Goal: Task Accomplishment & Management: Manage account settings

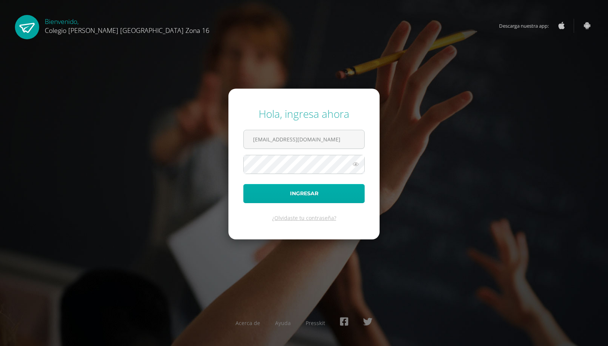
type input "cnoj16@colegioselshaddai.edu.gt"
click at [257, 186] on button "Ingresar" at bounding box center [304, 193] width 121 height 19
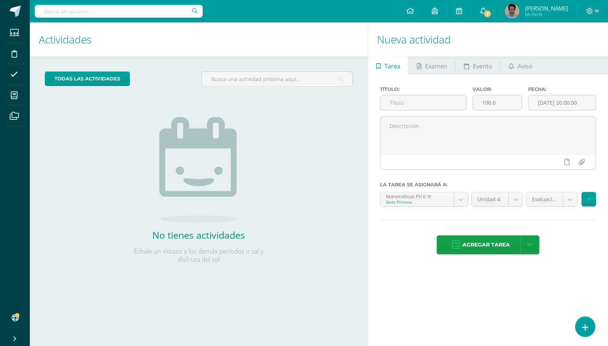
click at [492, 6] on link "3" at bounding box center [484, 11] width 24 height 22
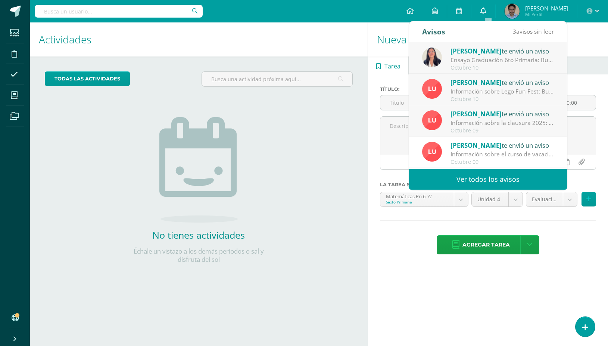
click at [492, 6] on link "0" at bounding box center [484, 11] width 24 height 22
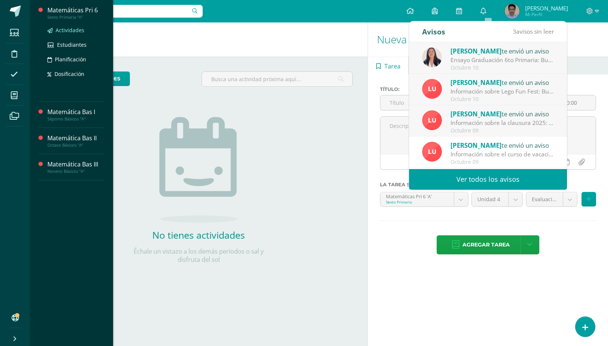
click at [70, 28] on span "Actividades" at bounding box center [70, 30] width 29 height 7
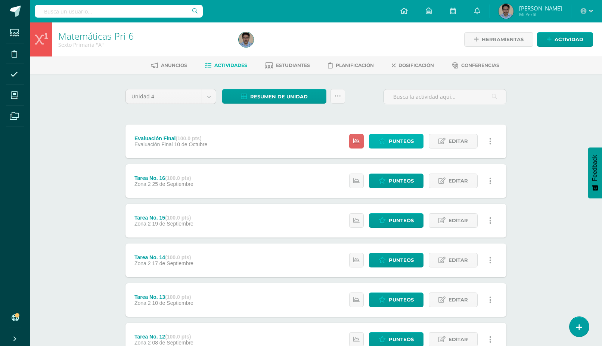
click at [397, 134] on span "Punteos" at bounding box center [401, 141] width 25 height 14
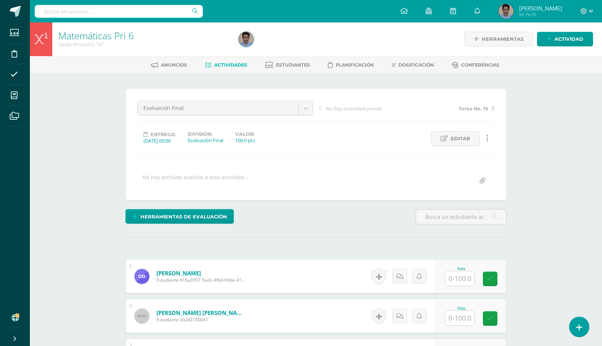
scroll to position [1, 0]
click at [456, 270] on input "text" at bounding box center [459, 277] width 29 height 15
click at [463, 270] on input "text" at bounding box center [459, 277] width 29 height 15
type input "81"
type input "95"
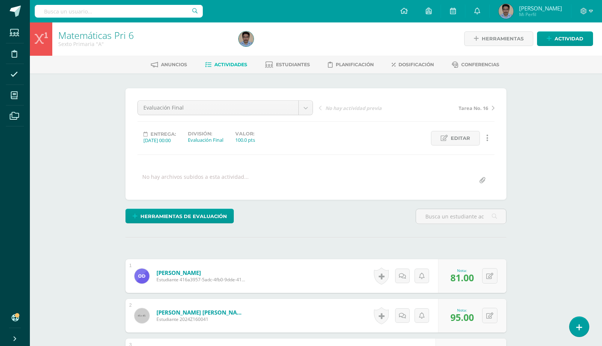
type input "65"
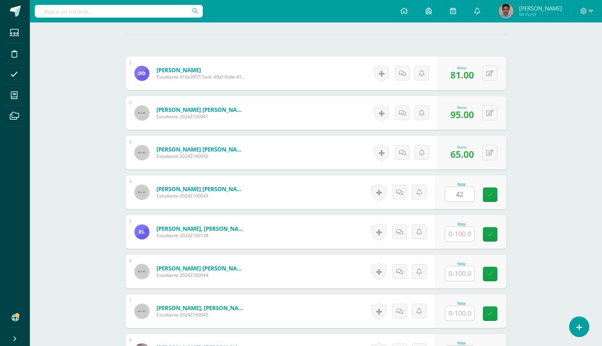
type input "42"
type input "31"
type input "40"
type input "91"
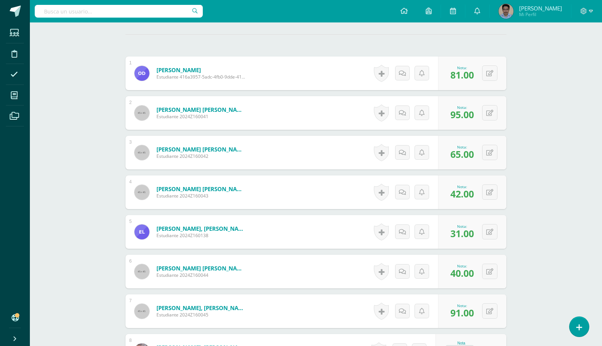
type input "86"
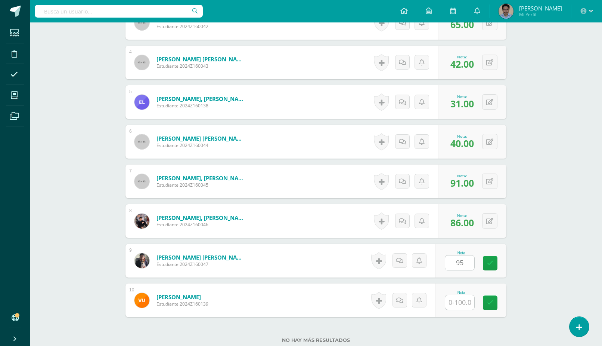
type input "95"
type input "67"
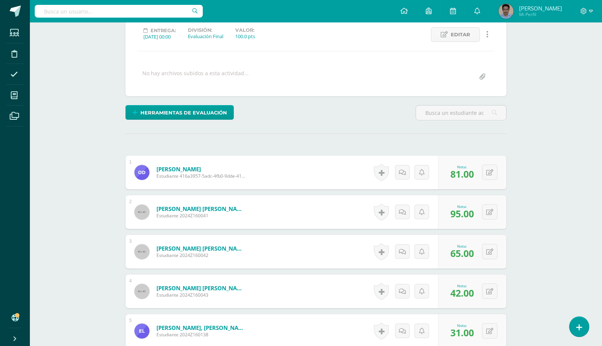
scroll to position [0, 0]
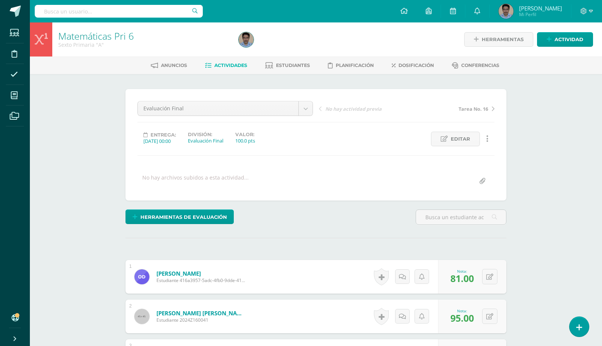
click at [228, 67] on span "Actividades" at bounding box center [230, 65] width 33 height 6
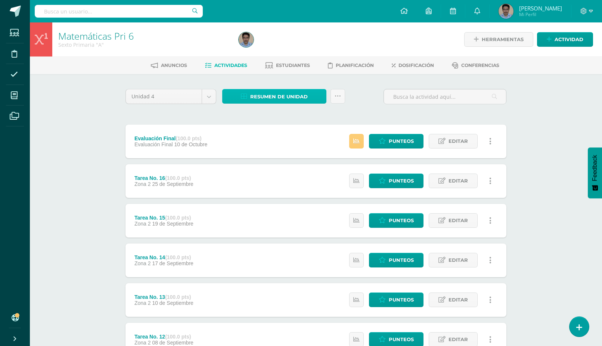
click at [279, 93] on span "Resumen de unidad" at bounding box center [279, 97] width 58 height 14
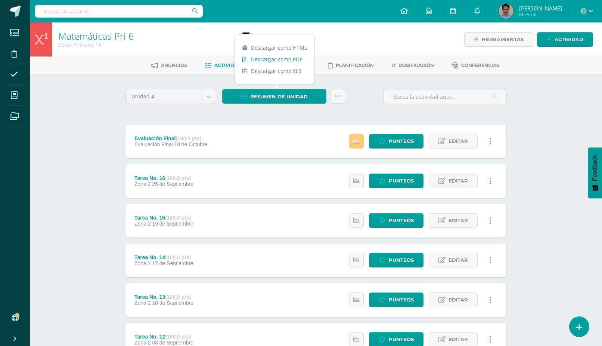
click at [286, 58] on link "Descargar como PDF" at bounding box center [275, 59] width 80 height 12
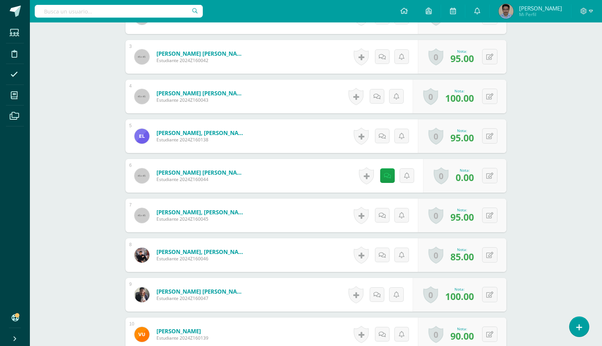
scroll to position [306, 0]
click at [388, 168] on link at bounding box center [387, 175] width 15 height 15
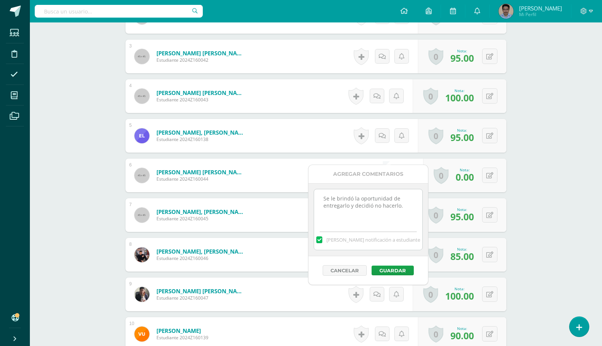
click at [563, 157] on div "Matemáticas Pri 6 Sexto Primaria "A" Herramientas Detalle de asistencias Activi…" at bounding box center [316, 76] width 572 height 720
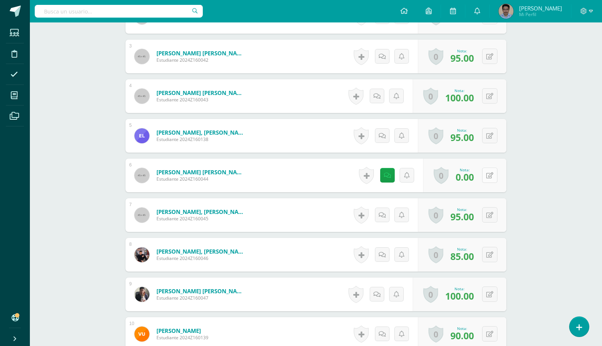
click at [492, 172] on icon at bounding box center [489, 175] width 7 height 6
click at [547, 130] on div "Matemáticas Pri 6 Sexto Primaria "A" Herramientas Detalle de asistencias Activi…" at bounding box center [316, 76] width 572 height 720
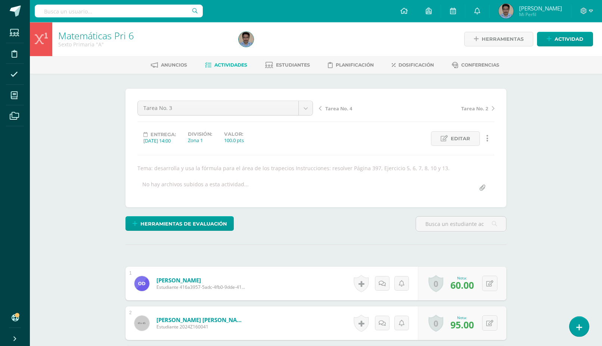
scroll to position [0, 0]
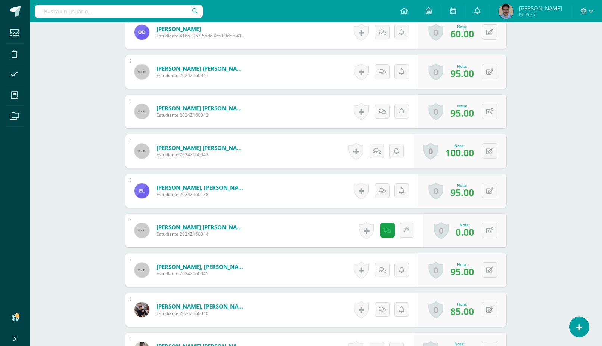
scroll to position [267, 0]
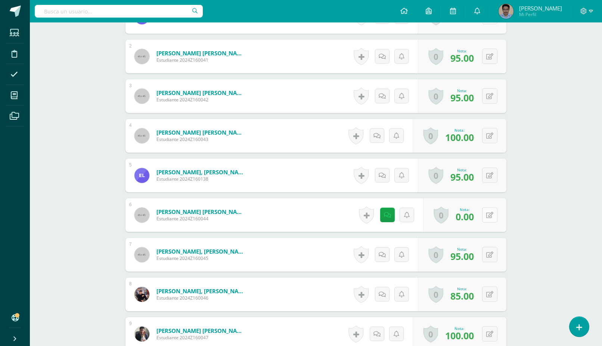
click at [493, 212] on icon at bounding box center [489, 215] width 7 height 6
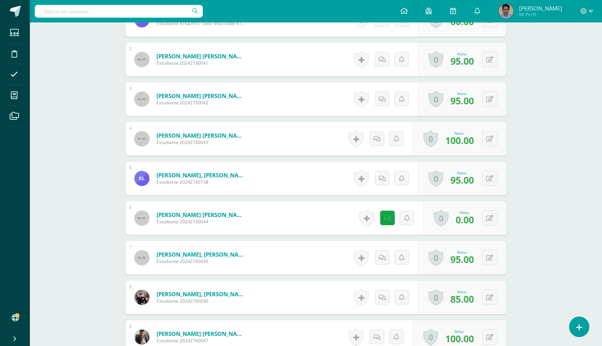
scroll to position [267, 0]
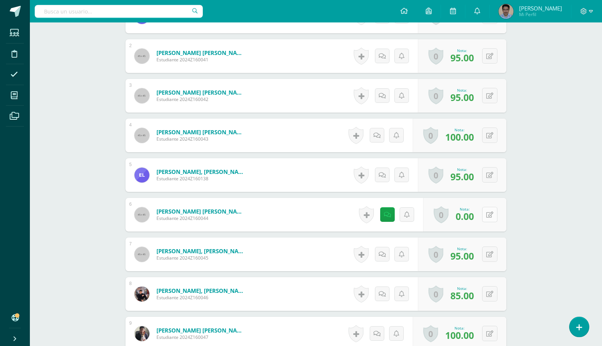
click at [487, 211] on icon at bounding box center [489, 214] width 7 height 6
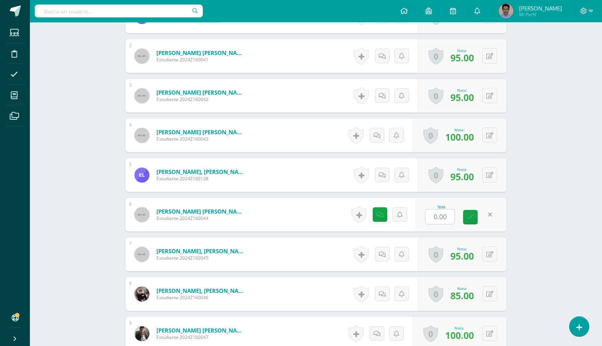
scroll to position [267, 0]
type input "9"
type input "60"
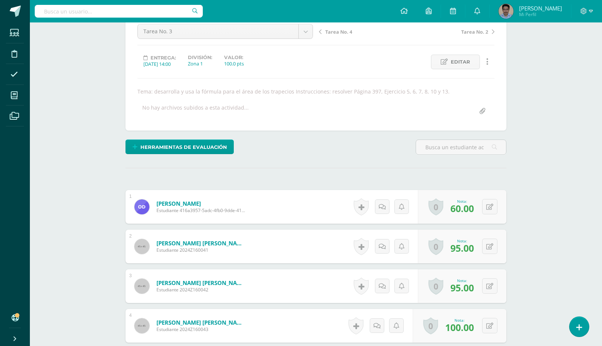
scroll to position [0, 0]
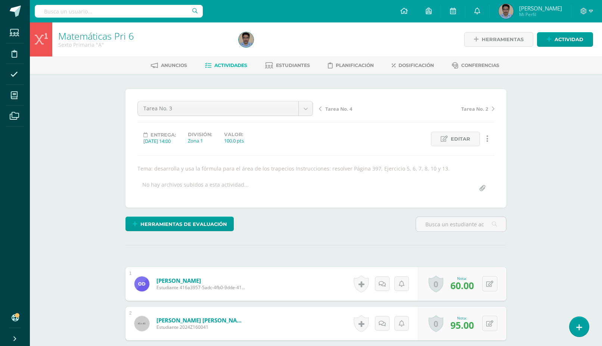
click at [219, 64] on span "Actividades" at bounding box center [230, 65] width 33 height 6
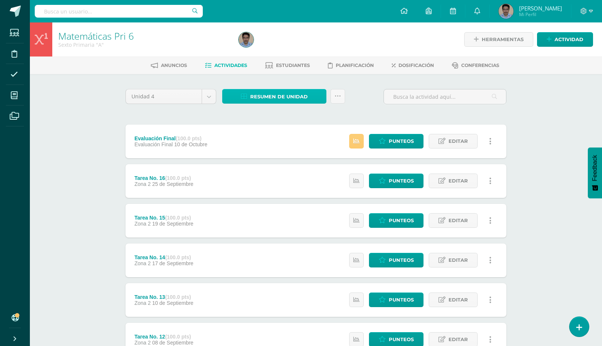
click at [266, 94] on span "Resumen de unidad" at bounding box center [279, 97] width 58 height 14
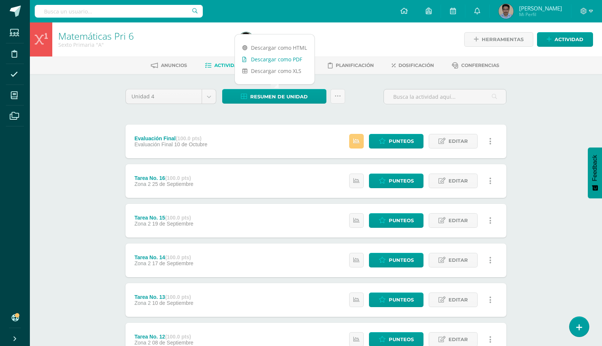
click at [277, 59] on link "Descargar como PDF" at bounding box center [275, 59] width 80 height 12
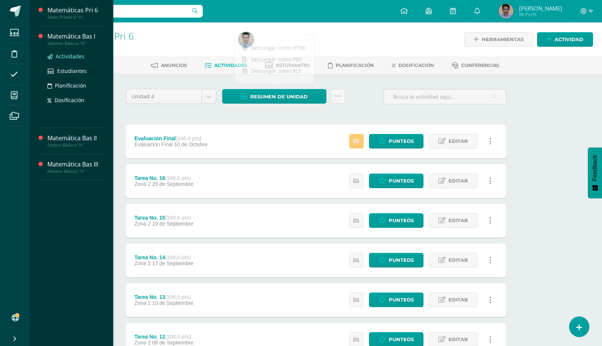
click at [74, 55] on span "Actividades" at bounding box center [70, 56] width 29 height 7
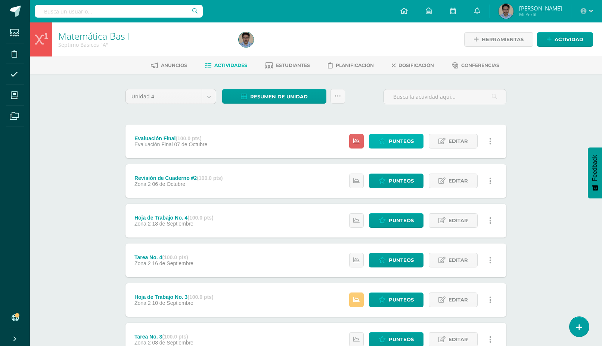
click at [406, 134] on span "Punteos" at bounding box center [401, 141] width 25 height 14
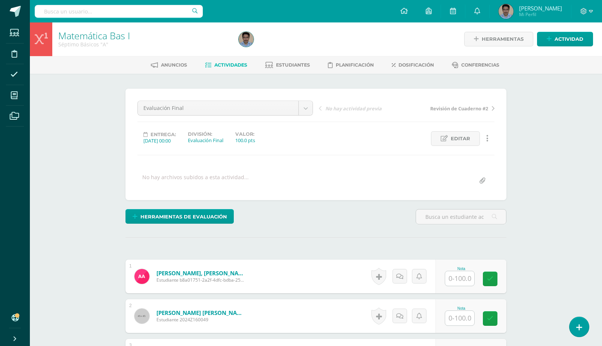
scroll to position [1, 0]
click at [462, 270] on input "text" at bounding box center [459, 277] width 29 height 15
type input "45"
type input "40"
type input "70"
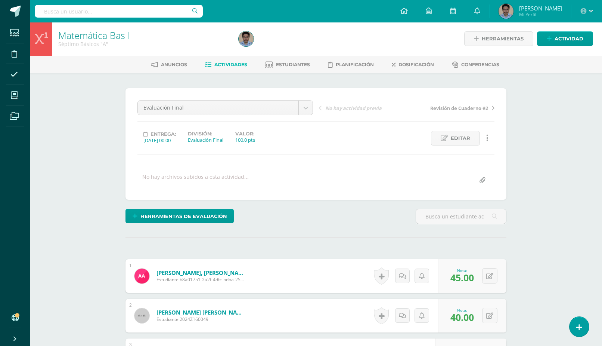
scroll to position [203, 0]
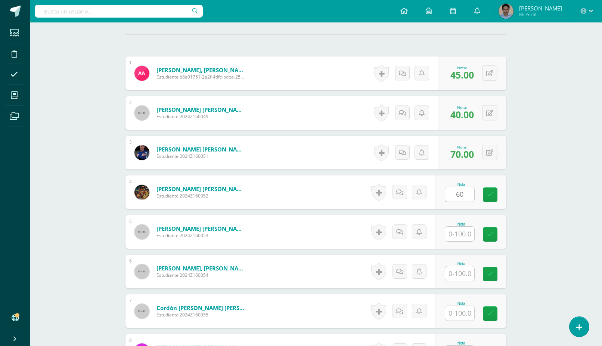
type input "60"
type input "50"
type input "35"
type input "60"
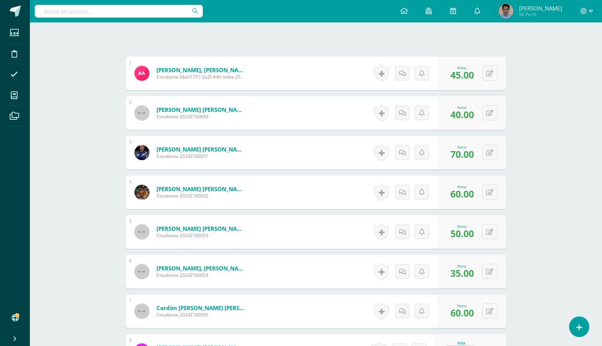
type input "50"
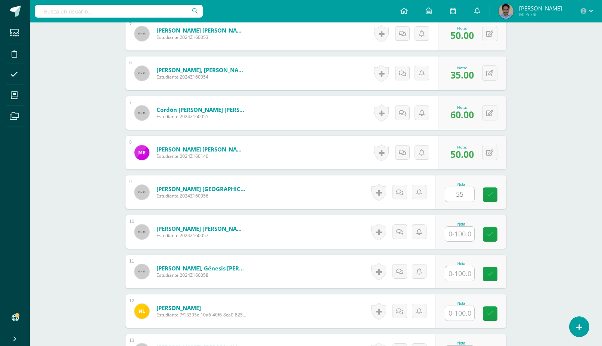
type input "55"
type input "85"
type input "100"
type input "20"
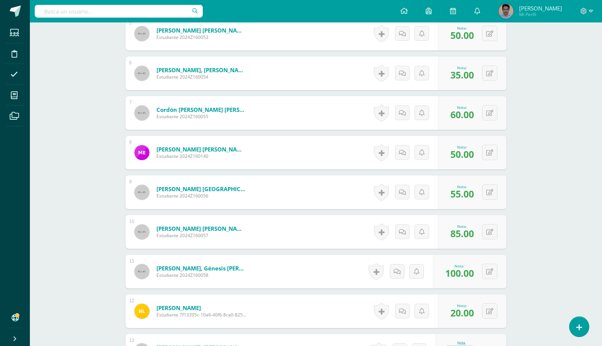
type input "85"
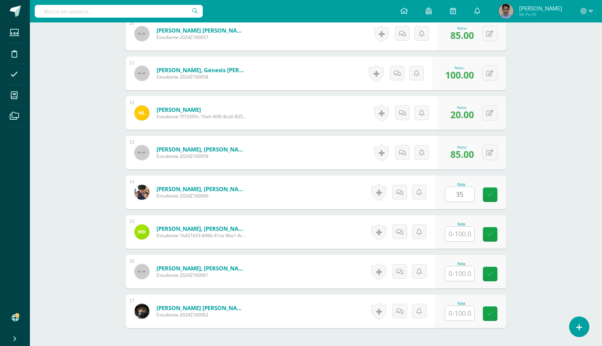
type input "35"
type input "65"
type input "85"
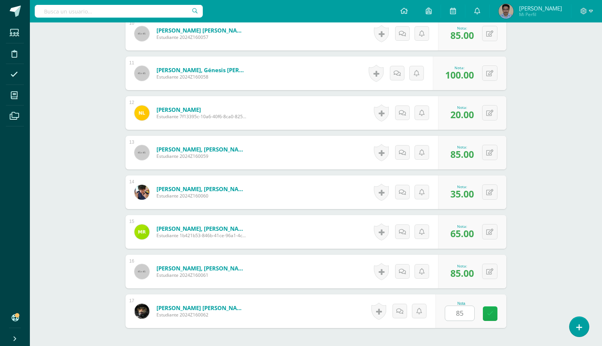
click at [493, 306] on link at bounding box center [490, 313] width 15 height 15
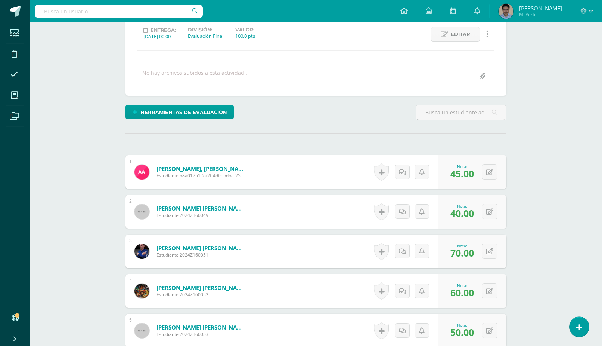
scroll to position [0, 0]
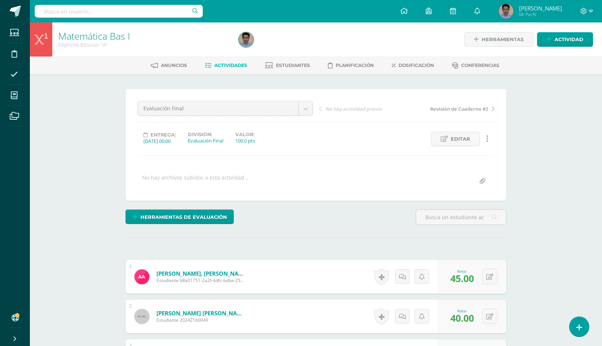
click at [226, 65] on span "Actividades" at bounding box center [230, 65] width 33 height 6
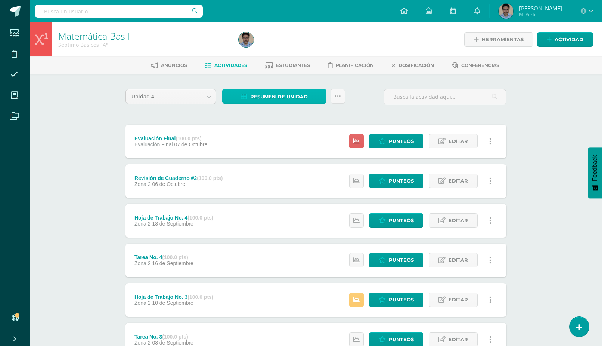
click at [284, 99] on span "Resumen de unidad" at bounding box center [279, 97] width 58 height 14
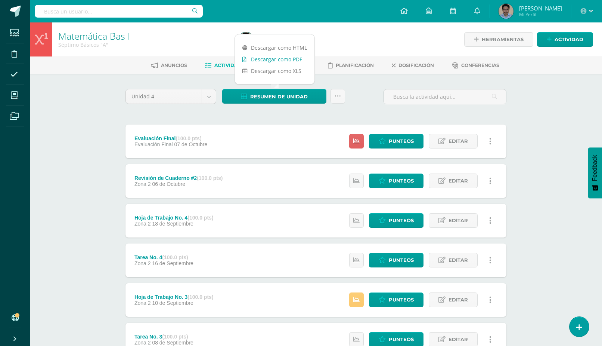
click at [289, 58] on link "Descargar como PDF" at bounding box center [275, 59] width 80 height 12
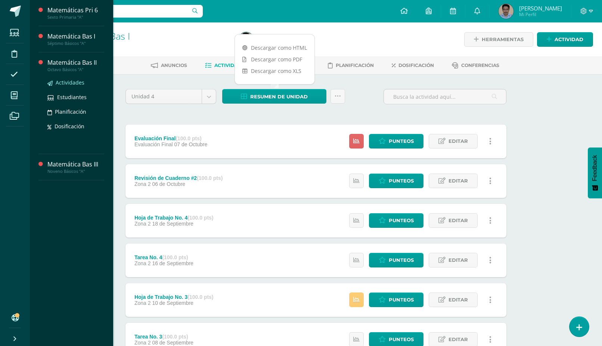
click at [76, 85] on span "Actividades" at bounding box center [70, 82] width 29 height 7
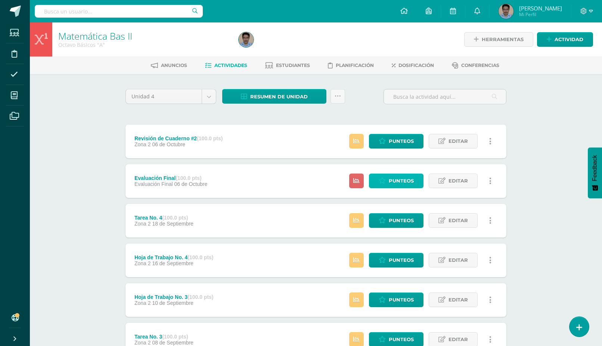
click at [397, 174] on span "Punteos" at bounding box center [401, 181] width 25 height 14
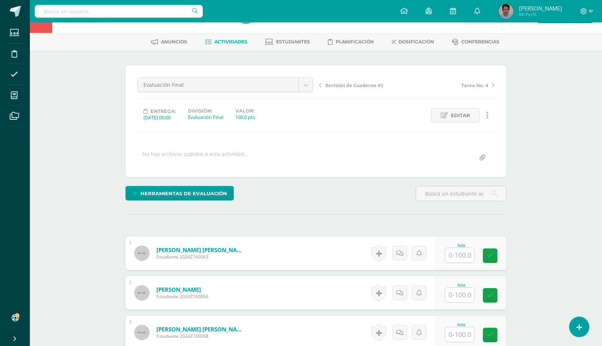
scroll to position [38, 0]
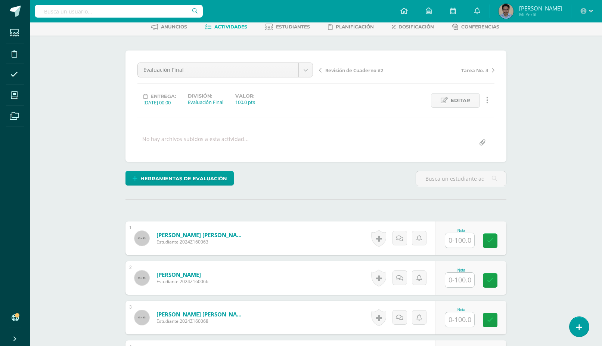
click at [458, 272] on input "text" at bounding box center [459, 279] width 29 height 15
type input "90"
type input "85"
type input "100"
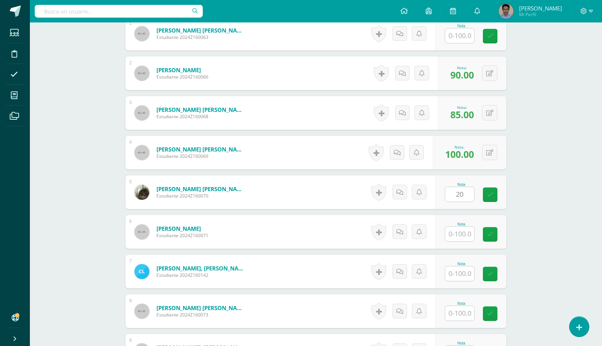
type input "20"
type input "95"
type input "70"
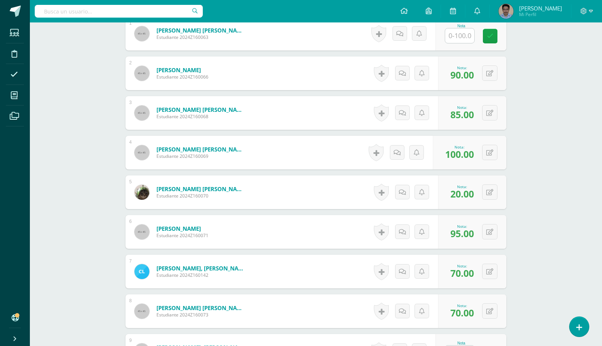
type input "70"
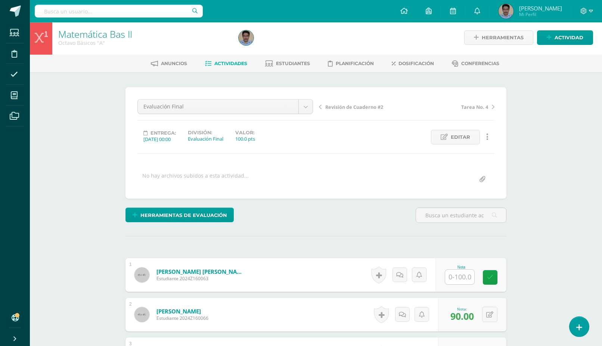
scroll to position [0, 0]
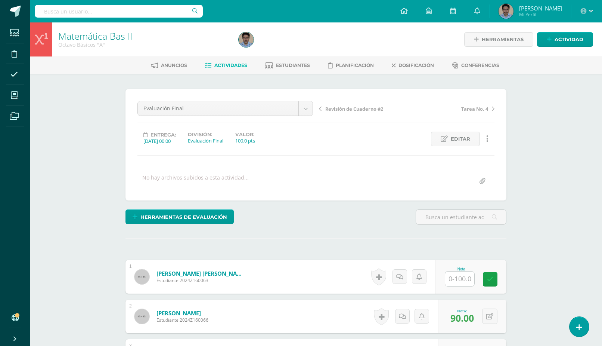
click at [223, 65] on span "Actividades" at bounding box center [230, 65] width 33 height 6
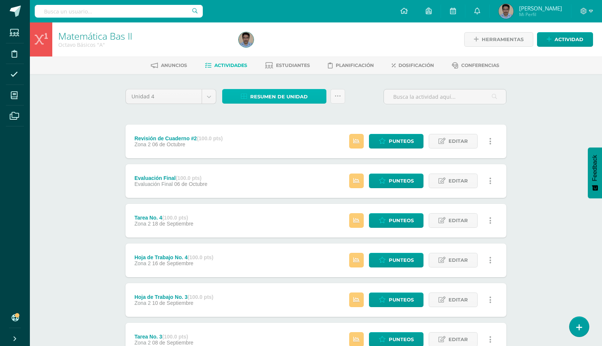
click at [276, 96] on span "Resumen de unidad" at bounding box center [279, 97] width 58 height 14
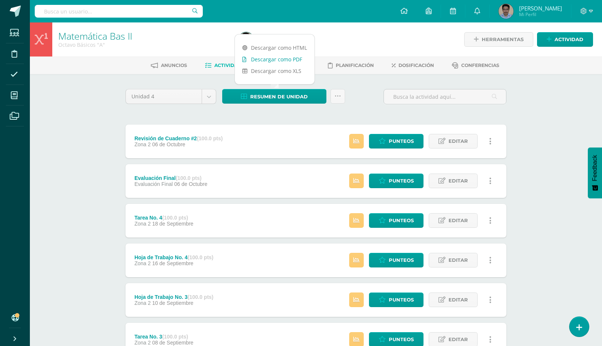
click at [279, 57] on link "Descargar como PDF" at bounding box center [275, 59] width 80 height 12
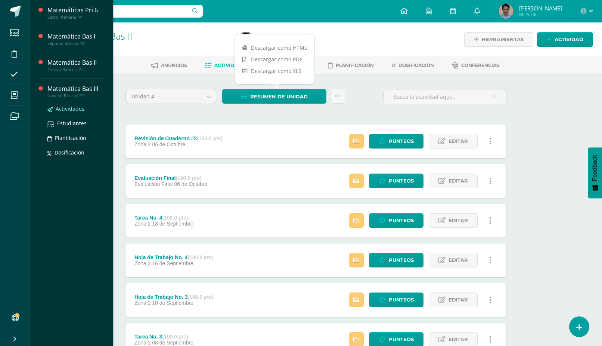
click at [77, 107] on span "Actividades" at bounding box center [70, 108] width 29 height 7
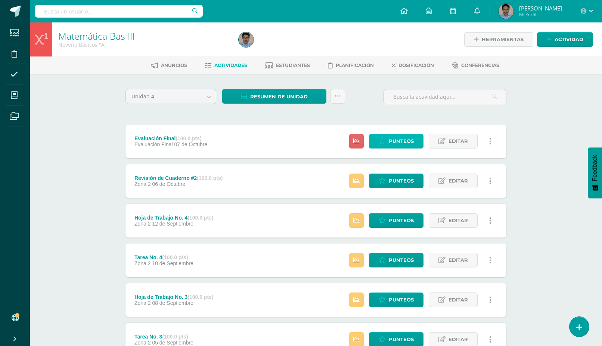
click at [390, 134] on span "Punteos" at bounding box center [401, 141] width 25 height 14
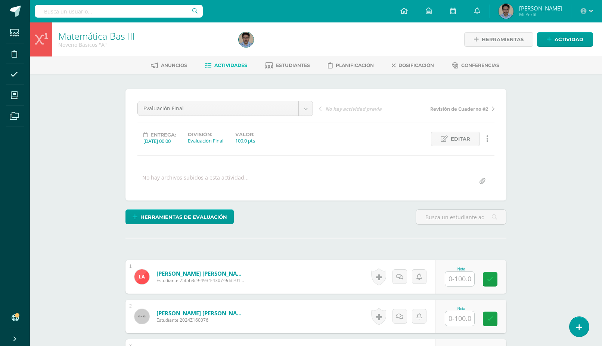
scroll to position [0, 0]
click at [468, 271] on input "text" at bounding box center [459, 278] width 29 height 15
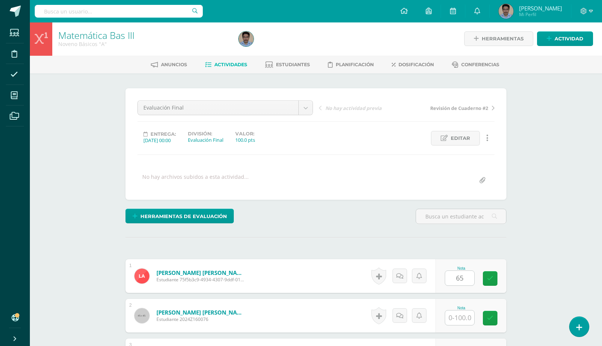
type input "65"
type input "70"
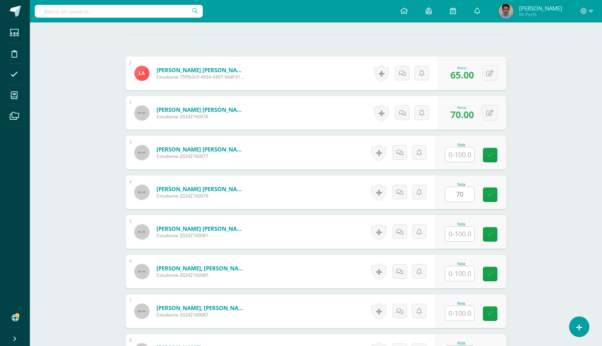
type input "70"
type input "100"
type input "80"
type input "60"
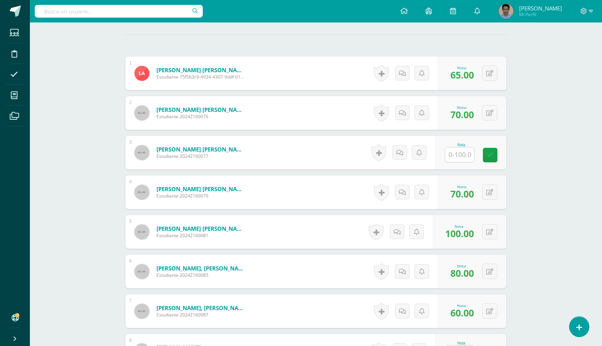
type input "95"
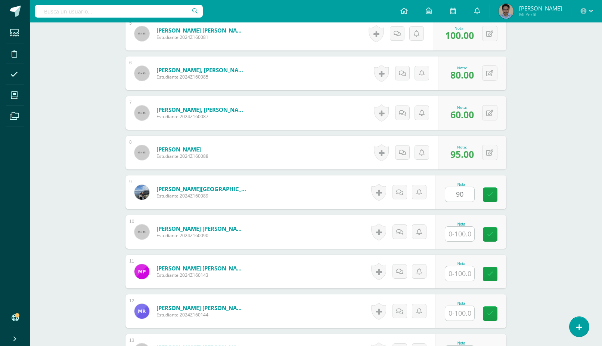
type input "90"
type input "75"
type input "35"
type input "100"
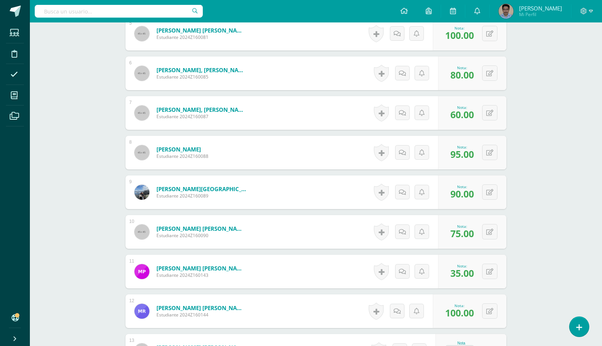
type input "80"
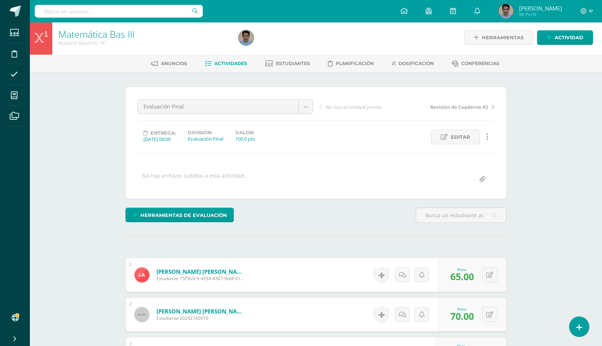
scroll to position [0, 0]
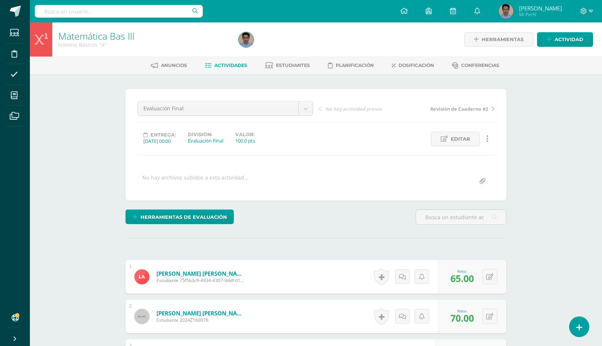
click at [219, 67] on span "Actividades" at bounding box center [230, 65] width 33 height 6
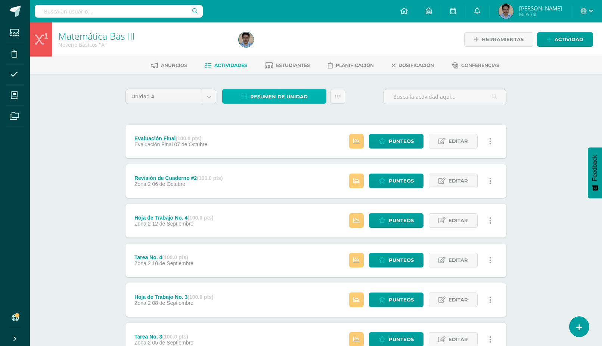
click at [283, 94] on span "Resumen de unidad" at bounding box center [279, 97] width 58 height 14
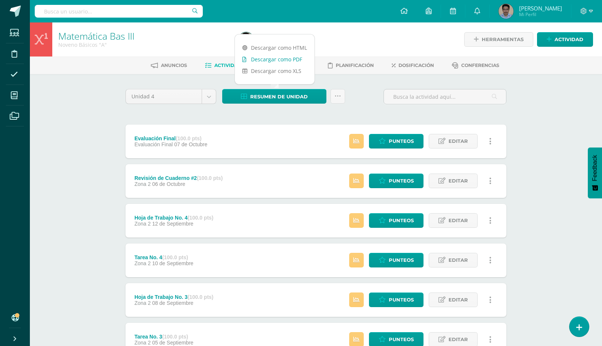
click at [283, 60] on link "Descargar como PDF" at bounding box center [275, 59] width 80 height 12
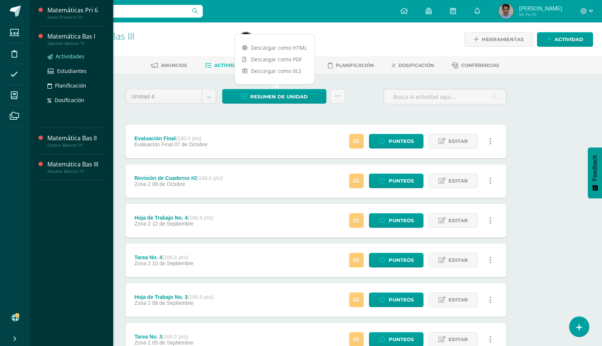
click at [64, 54] on span "Actividades" at bounding box center [70, 56] width 29 height 7
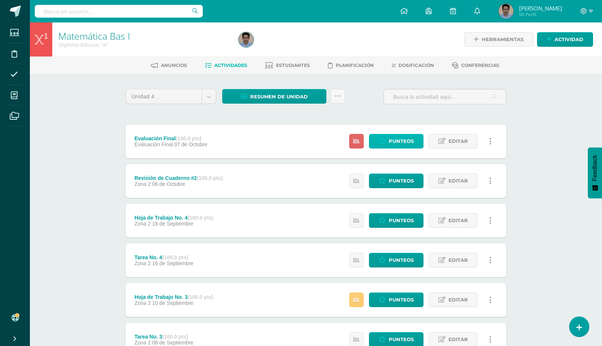
click at [401, 134] on span "Punteos" at bounding box center [401, 141] width 25 height 14
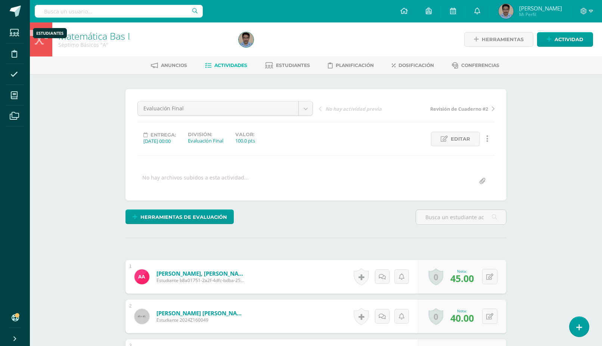
scroll to position [0, 0]
click at [231, 64] on span "Actividades" at bounding box center [230, 65] width 33 height 6
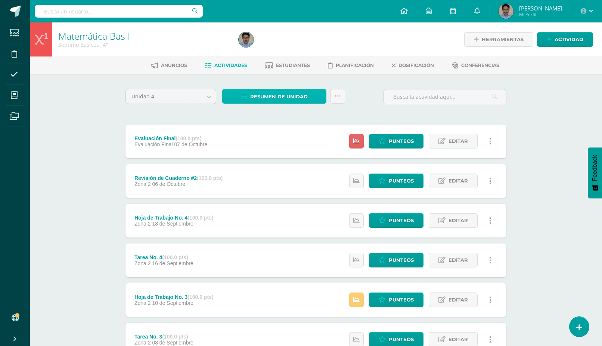
click at [285, 97] on span "Resumen de unidad" at bounding box center [279, 97] width 58 height 14
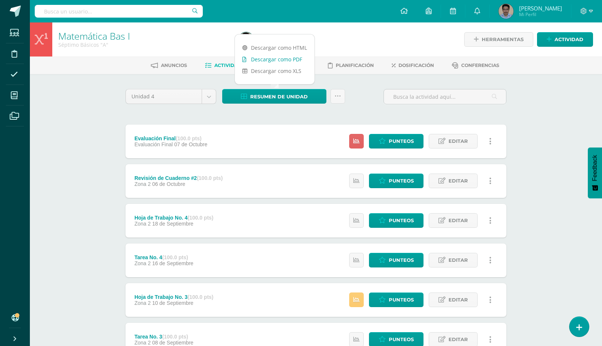
click at [278, 59] on link "Descargar como PDF" at bounding box center [275, 59] width 80 height 12
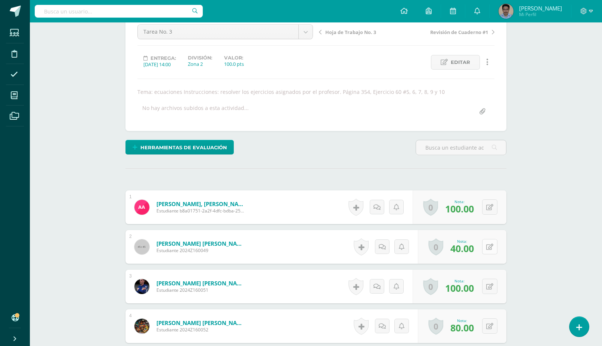
scroll to position [77, 0]
click at [488, 243] on icon at bounding box center [489, 246] width 7 height 6
type input "70"
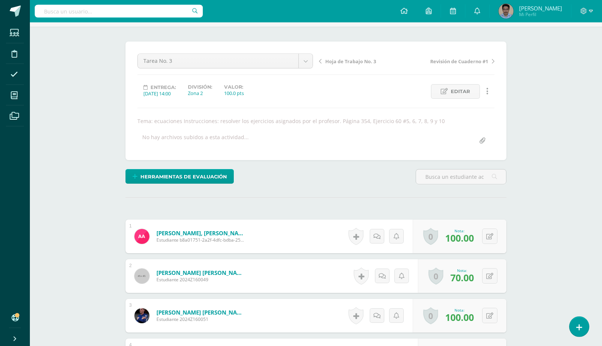
scroll to position [39, 0]
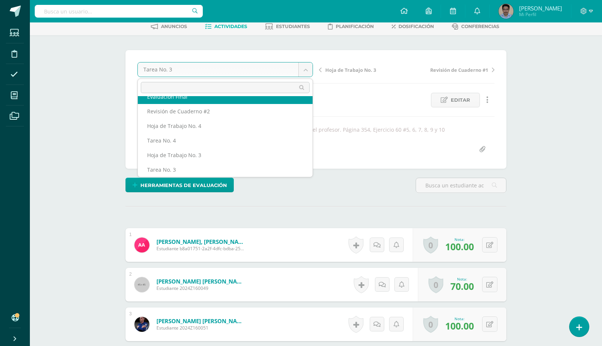
scroll to position [0, 0]
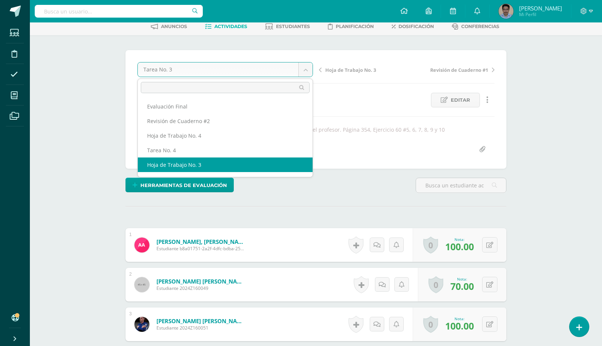
select select "/dashboard/teacher/grade-activity/30702/"
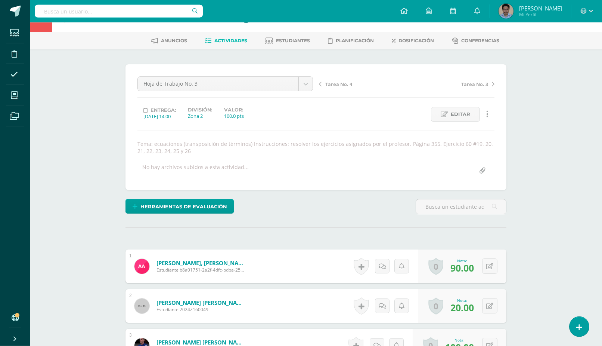
scroll to position [38, 0]
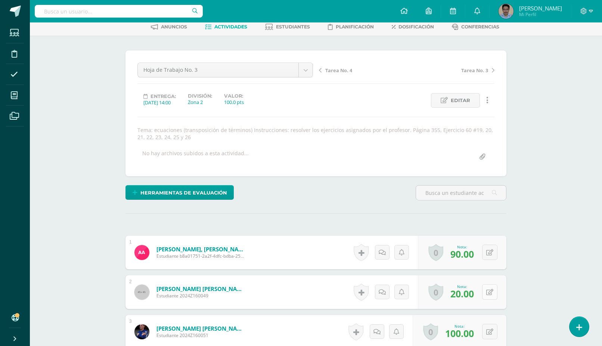
click at [490, 289] on icon at bounding box center [489, 292] width 7 height 6
type input "70"
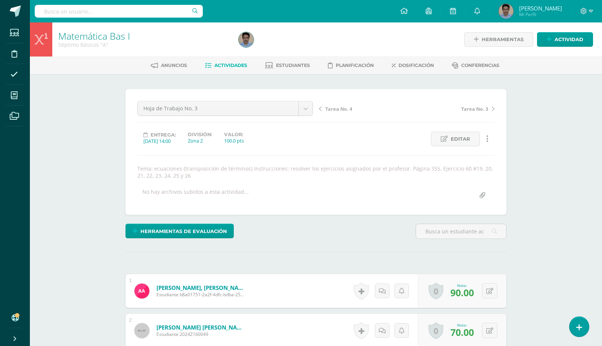
click at [222, 60] on link "Actividades" at bounding box center [226, 65] width 42 height 12
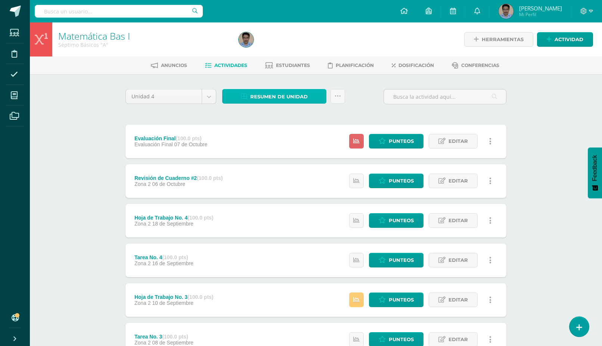
click at [266, 97] on span "Resumen de unidad" at bounding box center [279, 97] width 58 height 14
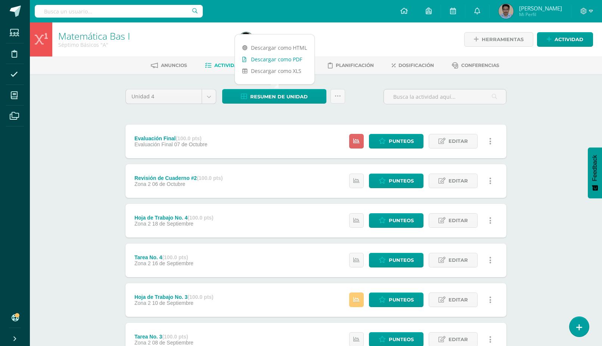
click at [282, 58] on link "Descargar como PDF" at bounding box center [275, 59] width 80 height 12
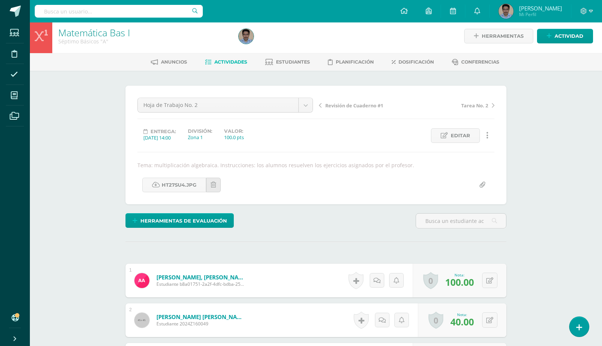
scroll to position [115, 0]
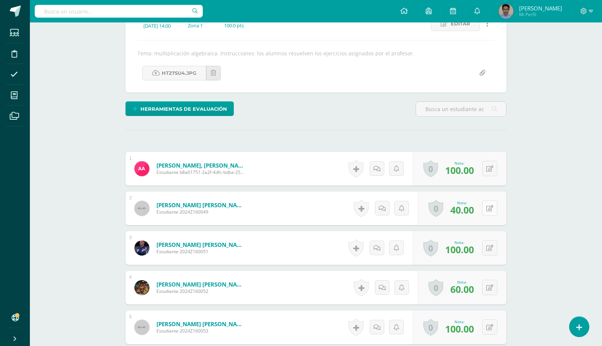
click at [491, 205] on icon at bounding box center [489, 208] width 7 height 6
type input "60"
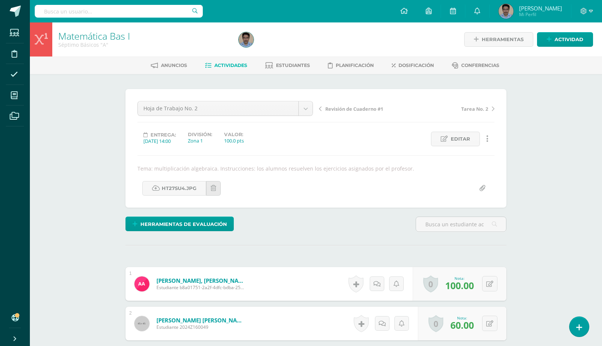
click at [226, 67] on span "Actividades" at bounding box center [230, 65] width 33 height 6
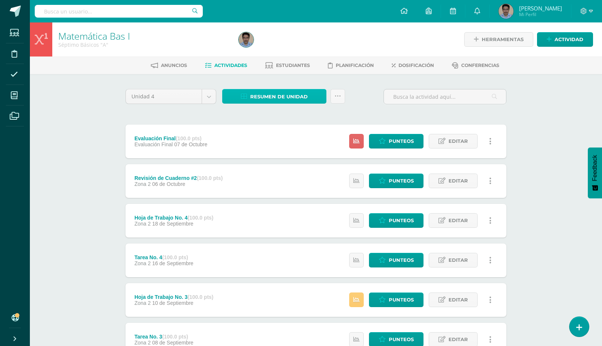
click at [265, 98] on span "Resumen de unidad" at bounding box center [279, 97] width 58 height 14
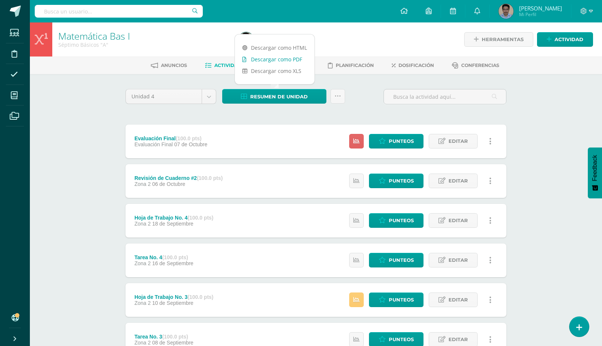
click at [277, 59] on link "Descargar como PDF" at bounding box center [275, 59] width 80 height 12
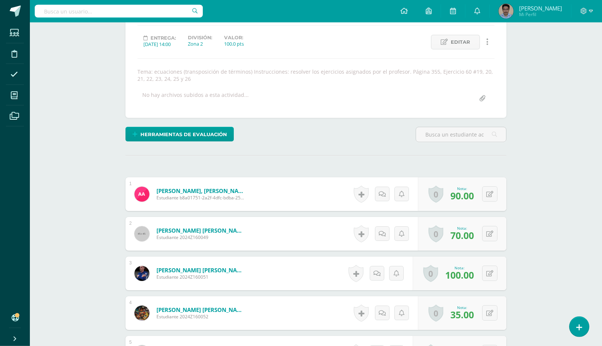
scroll to position [115, 0]
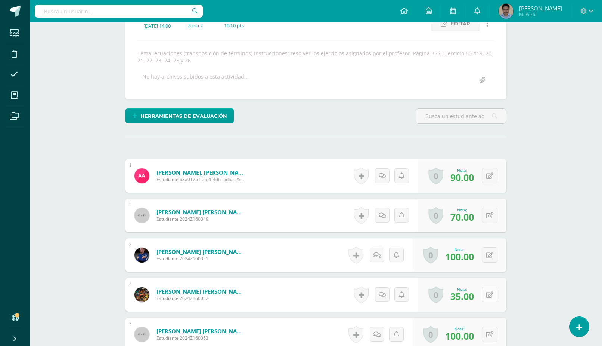
click at [488, 291] on icon at bounding box center [489, 294] width 7 height 6
type input "60"
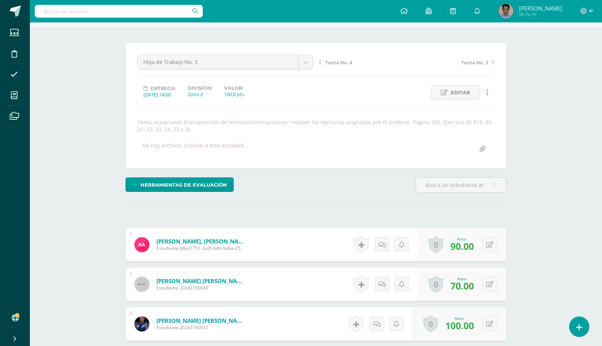
scroll to position [1, 0]
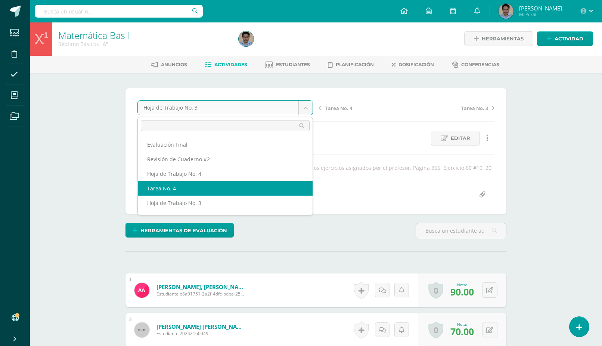
select select "/dashboard/teacher/grade-activity/30703/"
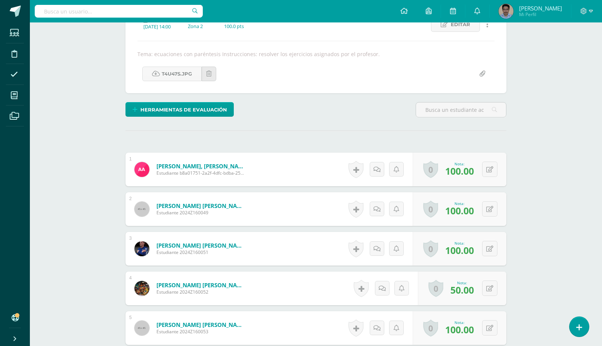
scroll to position [115, 0]
click at [492, 285] on icon at bounding box center [489, 288] width 7 height 6
type input "60"
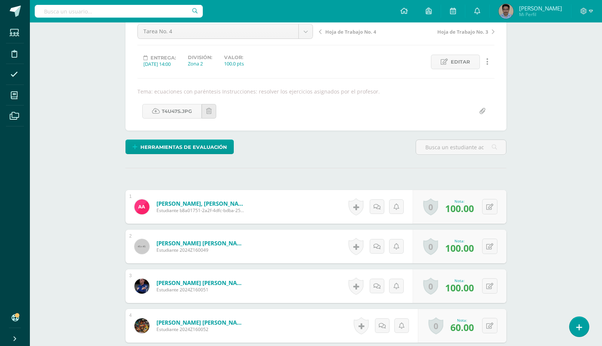
scroll to position [0, 0]
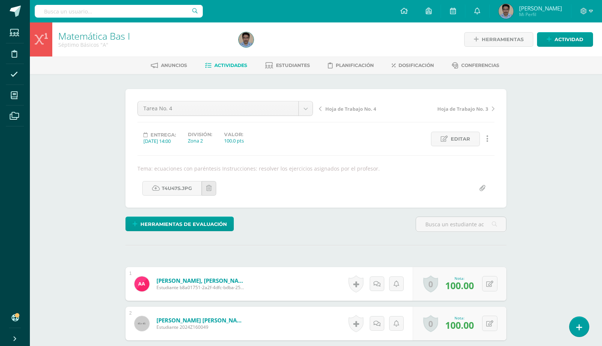
click at [221, 64] on span "Actividades" at bounding box center [230, 65] width 33 height 6
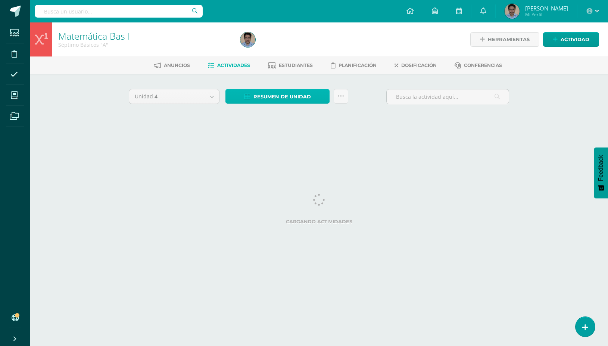
click at [272, 93] on span "Resumen de unidad" at bounding box center [283, 97] width 58 height 14
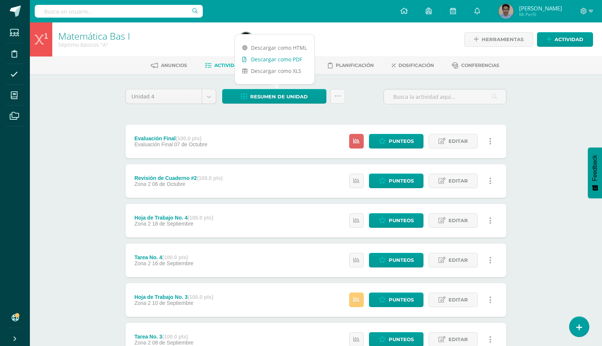
click at [286, 59] on link "Descargar como PDF" at bounding box center [275, 59] width 80 height 12
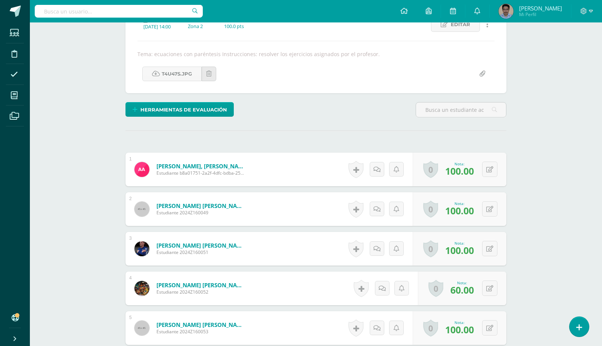
scroll to position [115, 0]
click at [490, 285] on icon at bounding box center [489, 288] width 7 height 6
type input "65"
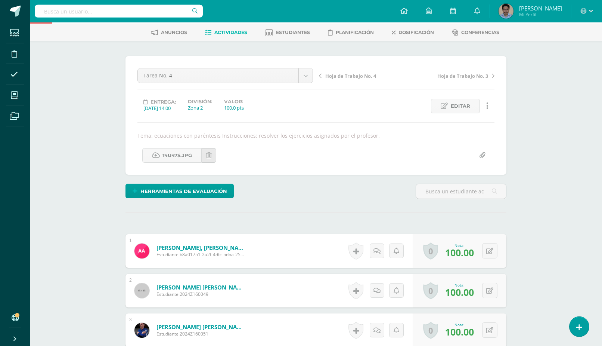
scroll to position [1, 0]
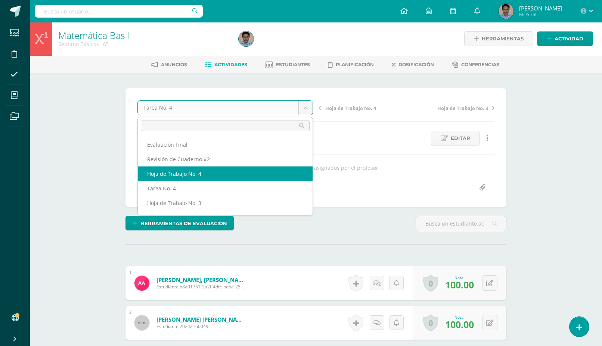
select select "/dashboard/teacher/grade-activity/30704/"
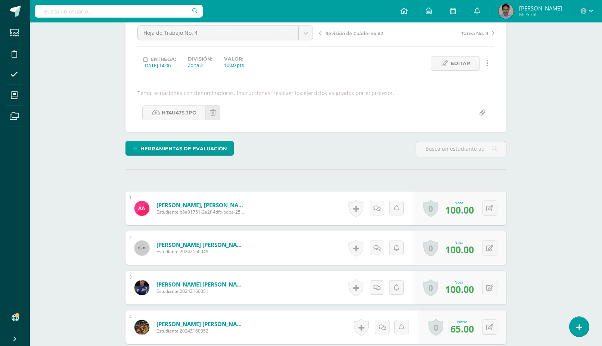
scroll to position [38, 0]
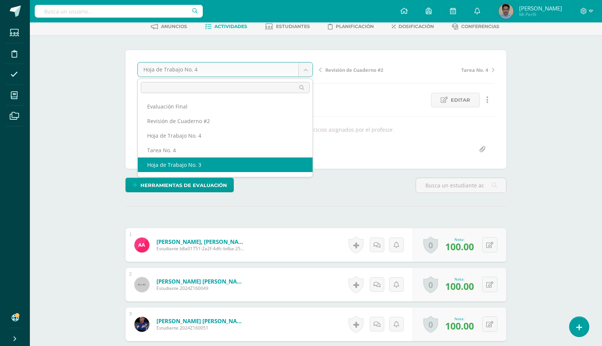
select select "/dashboard/teacher/grade-activity/30702/"
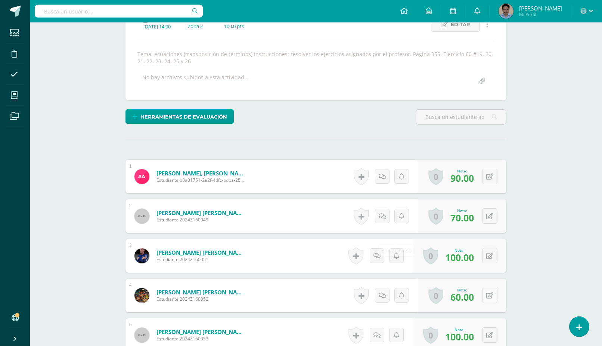
scroll to position [115, 0]
click at [490, 292] on icon at bounding box center [489, 295] width 7 height 6
type input "65"
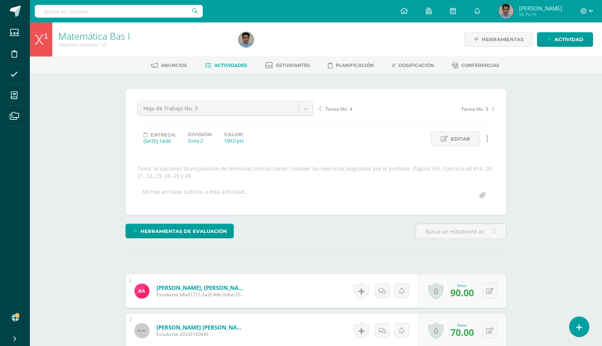
click at [232, 64] on span "Actividades" at bounding box center [230, 65] width 33 height 6
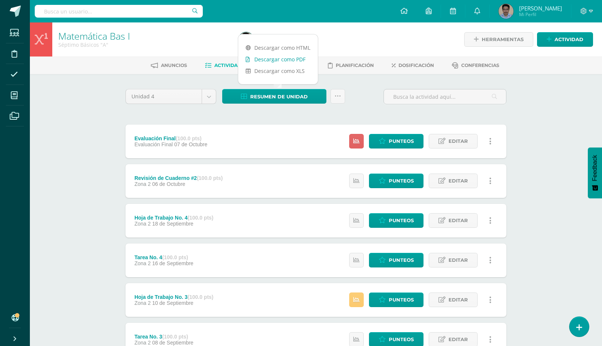
click at [295, 59] on link "Descargar como PDF" at bounding box center [278, 59] width 80 height 12
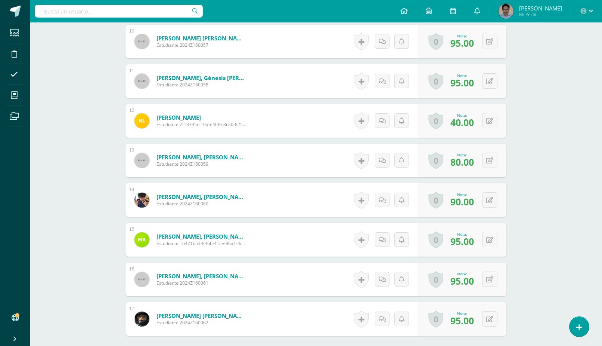
scroll to position [617, 0]
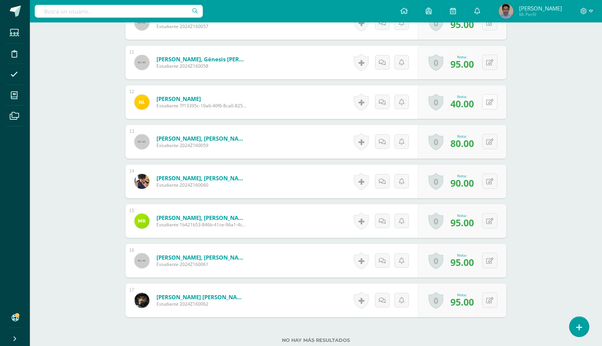
click at [492, 99] on icon at bounding box center [489, 102] width 7 height 6
type input "60"
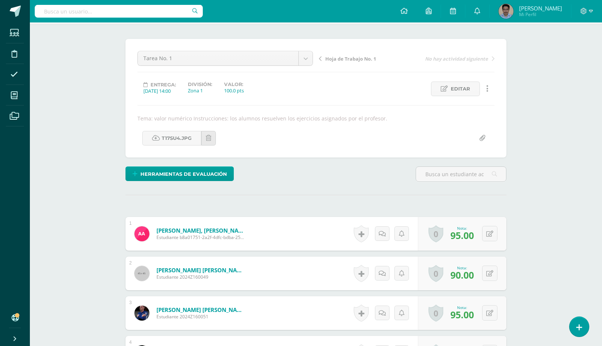
scroll to position [0, 0]
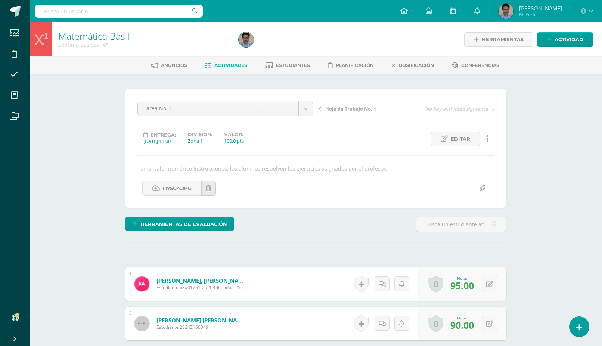
click at [230, 64] on span "Actividades" at bounding box center [230, 65] width 33 height 6
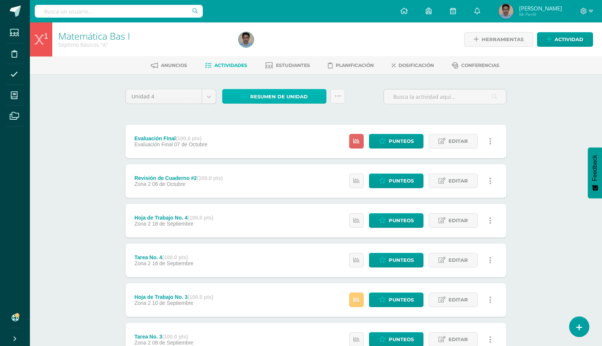
click at [259, 94] on span "Resumen de unidad" at bounding box center [279, 97] width 58 height 14
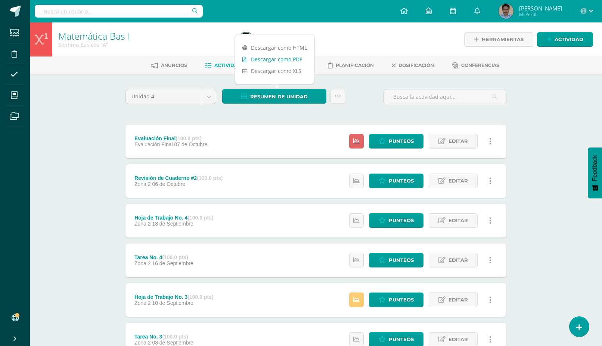
click at [294, 60] on link "Descargar como PDF" at bounding box center [275, 59] width 80 height 12
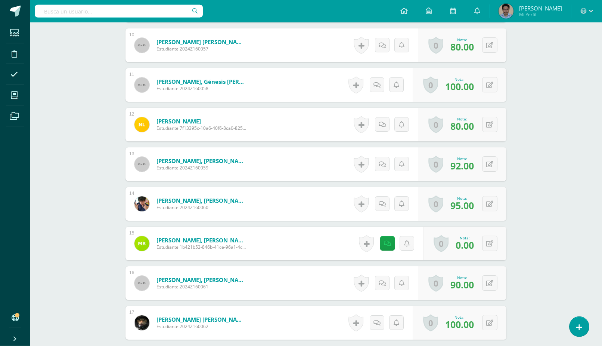
scroll to position [617, 0]
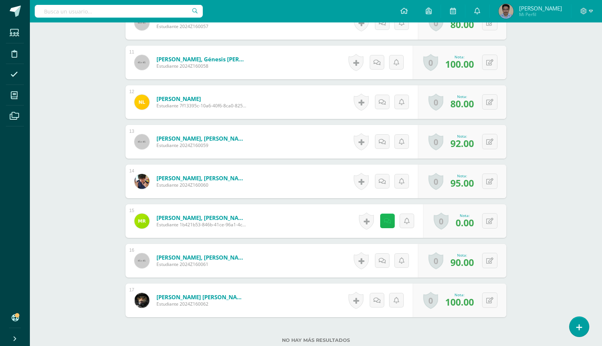
click at [386, 218] on icon at bounding box center [387, 221] width 7 height 6
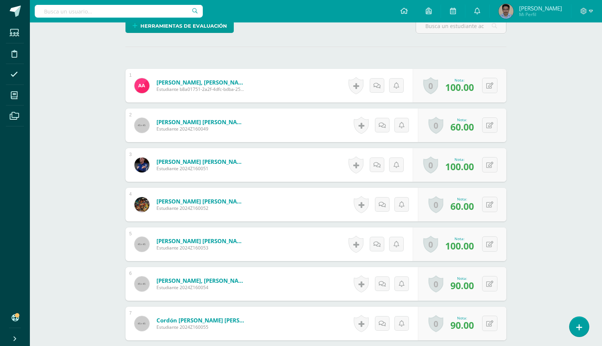
scroll to position [7, 0]
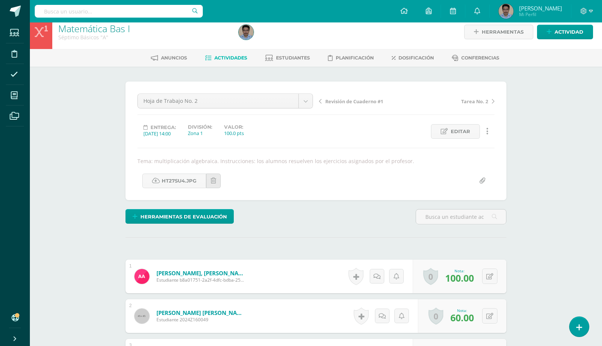
click at [218, 58] on span "Actividades" at bounding box center [230, 58] width 33 height 6
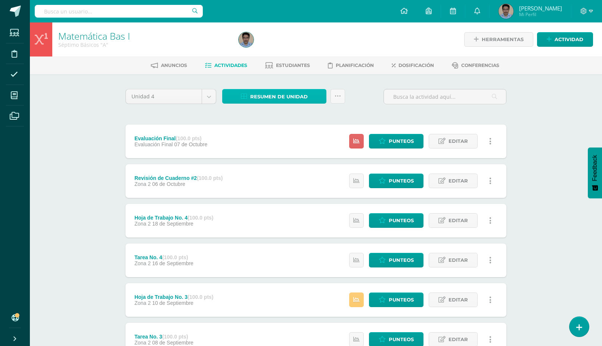
click at [289, 98] on span "Resumen de unidad" at bounding box center [279, 97] width 58 height 14
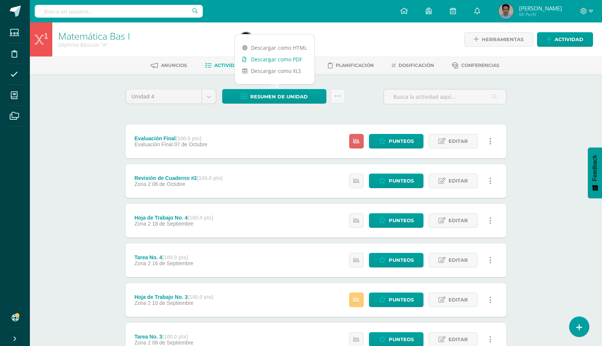
click at [293, 59] on link "Descargar como PDF" at bounding box center [275, 59] width 80 height 12
